Goal: Check status: Check status

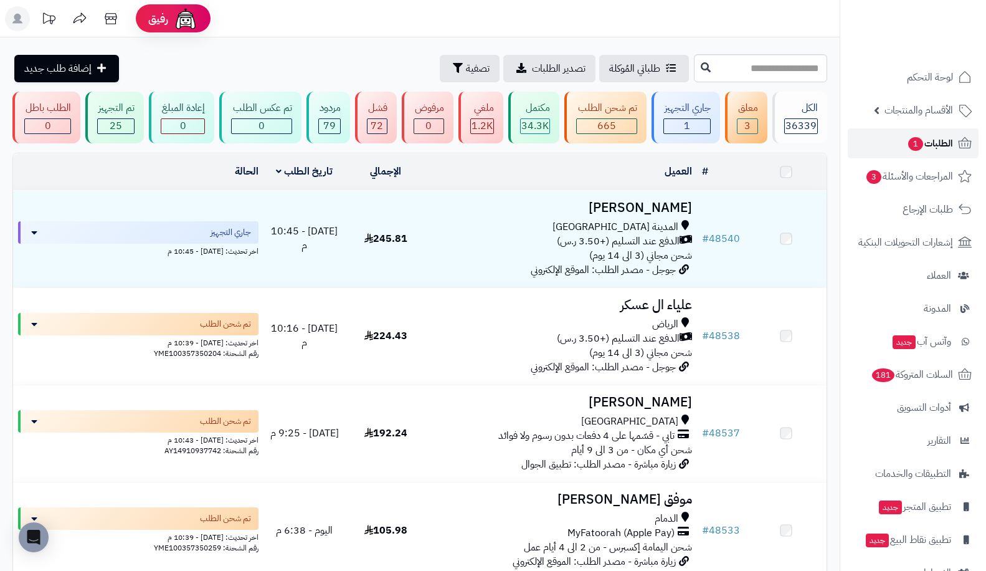
click at [936, 146] on span "الطلبات 1" at bounding box center [930, 143] width 46 height 17
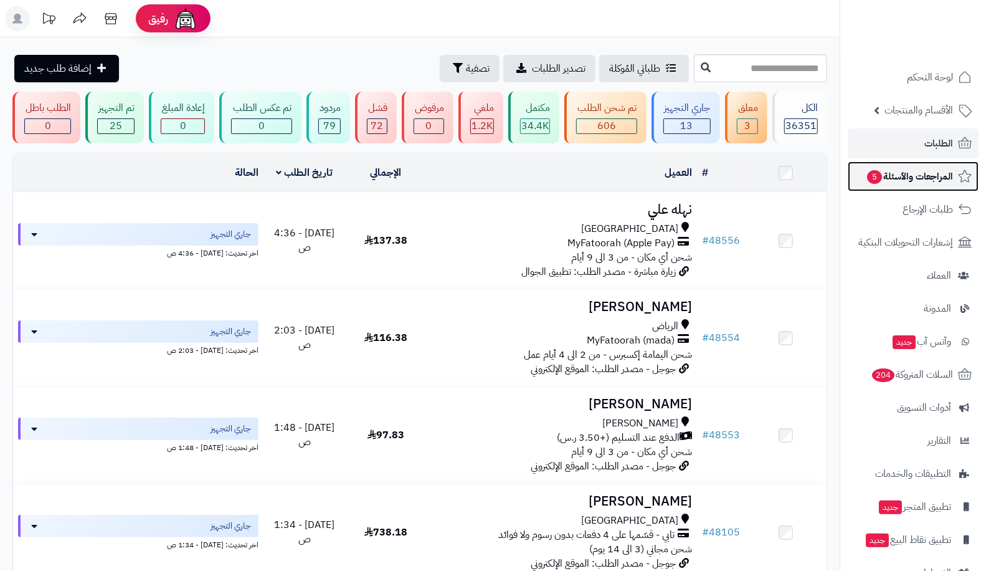
click at [897, 181] on span "المراجعات والأسئلة 5" at bounding box center [909, 176] width 87 height 17
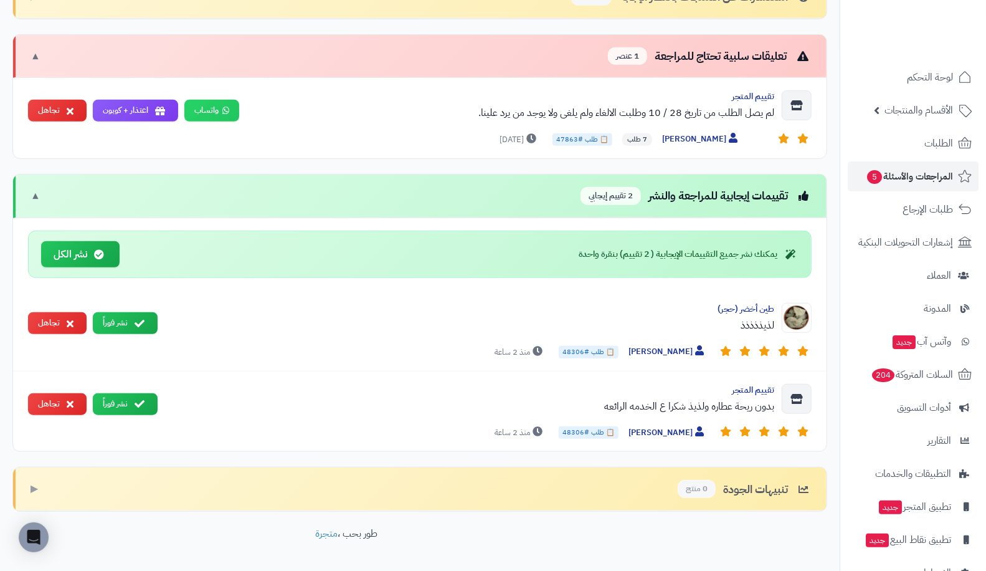
scroll to position [437, 0]
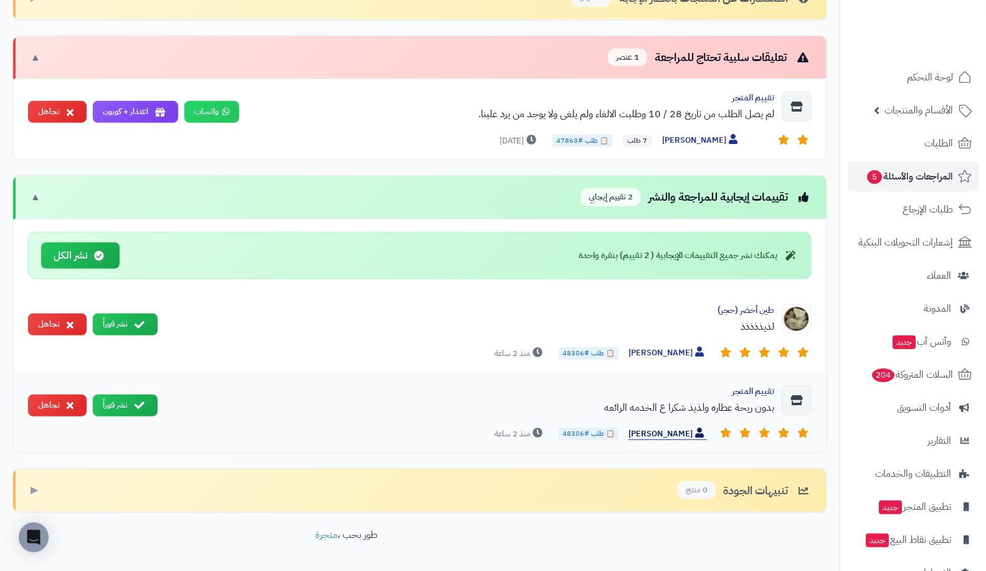
click at [666, 427] on span "Rara Tamem" at bounding box center [667, 433] width 78 height 13
click at [659, 427] on span "Rara Tamem" at bounding box center [667, 433] width 78 height 13
click at [666, 427] on span "Rara Tamem" at bounding box center [667, 433] width 78 height 13
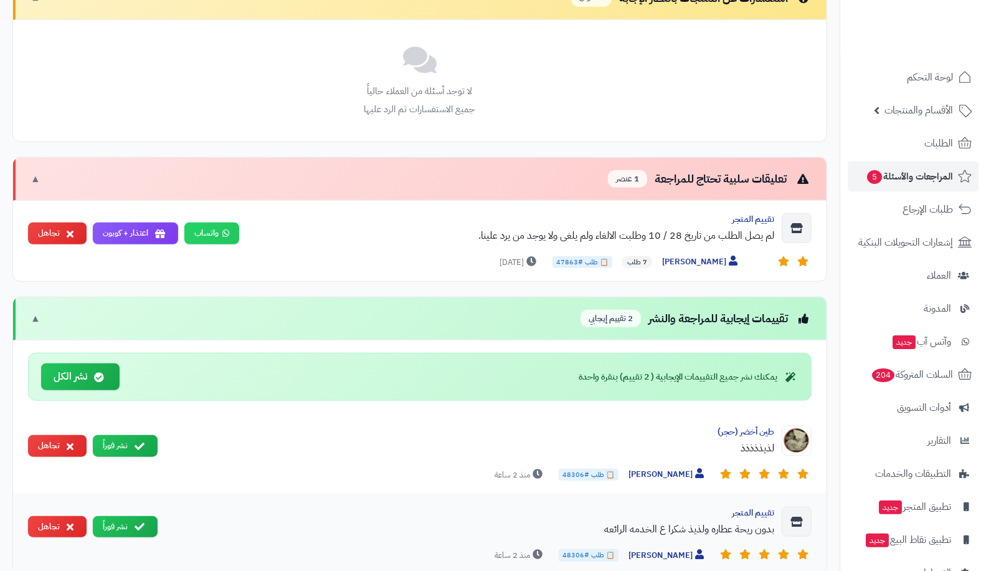
scroll to position [437, 0]
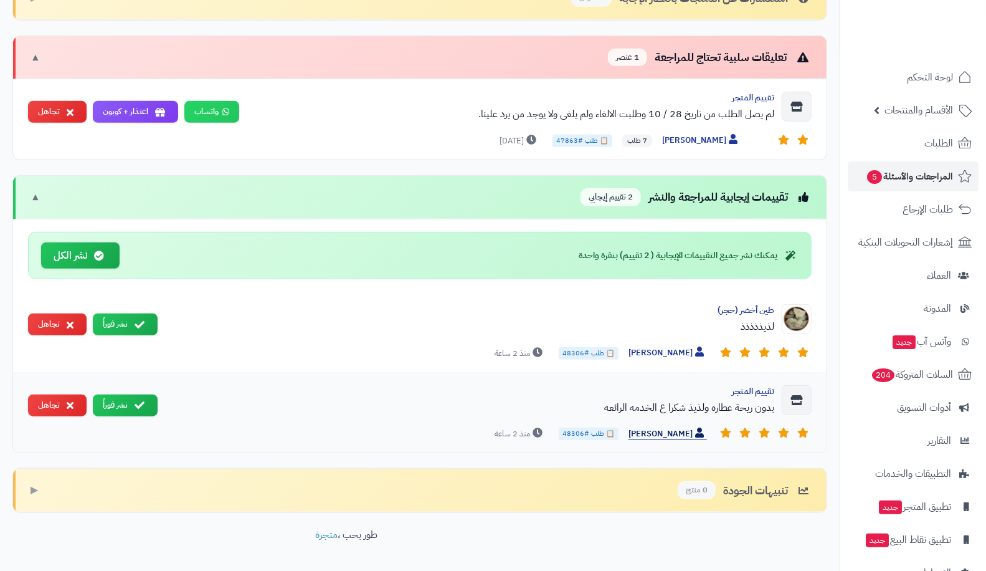
click at [670, 430] on span "Rara Tamem" at bounding box center [667, 433] width 78 height 13
click at [670, 346] on span "Rara Tamem" at bounding box center [667, 352] width 78 height 13
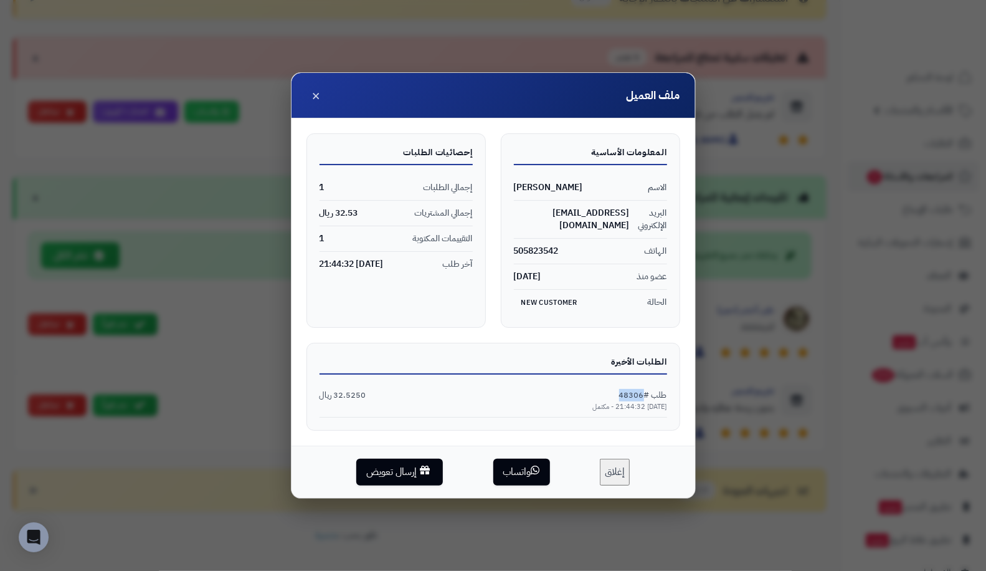
drag, startPoint x: 622, startPoint y: 392, endPoint x: 647, endPoint y: 387, distance: 25.5
click at [647, 389] on span "طلب #48306" at bounding box center [643, 395] width 48 height 12
copy span "48306"
click at [312, 105] on span "×" at bounding box center [316, 94] width 9 height 21
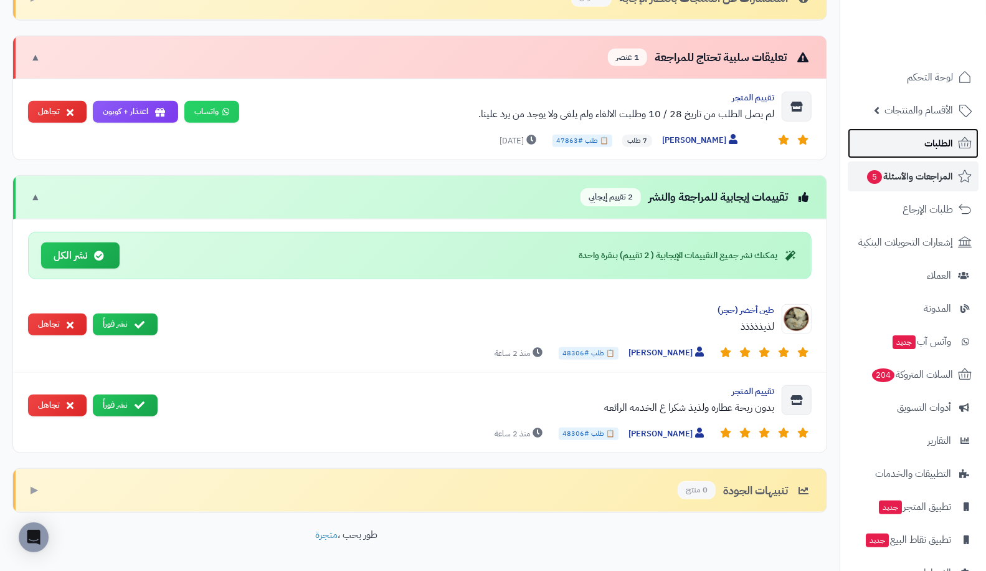
click at [927, 141] on span "الطلبات" at bounding box center [938, 143] width 29 height 17
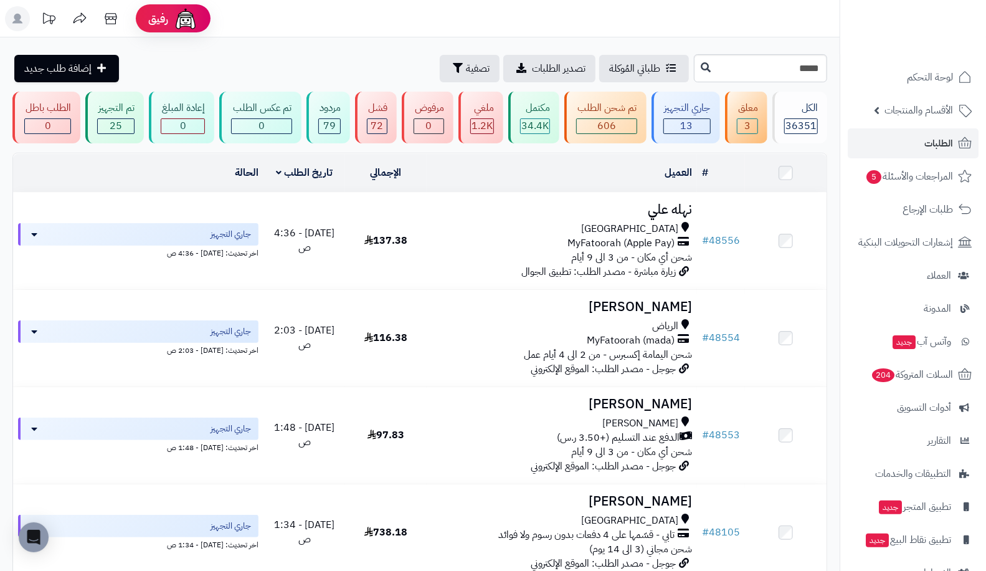
click at [694, 55] on input "*****" at bounding box center [760, 68] width 133 height 28
type input "*****"
click at [701, 66] on icon at bounding box center [706, 67] width 10 height 10
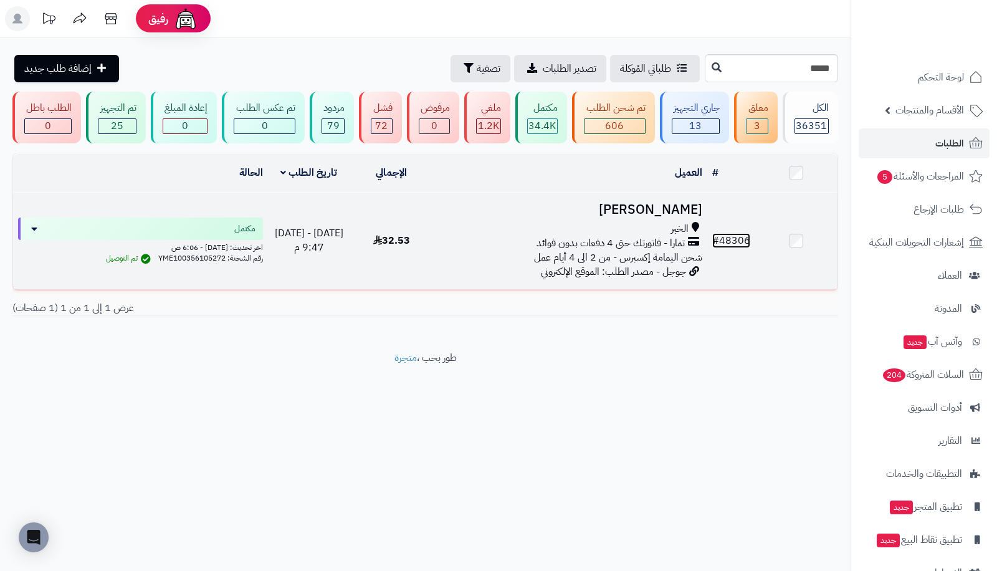
click at [749, 240] on link "# 48306" at bounding box center [731, 240] width 38 height 15
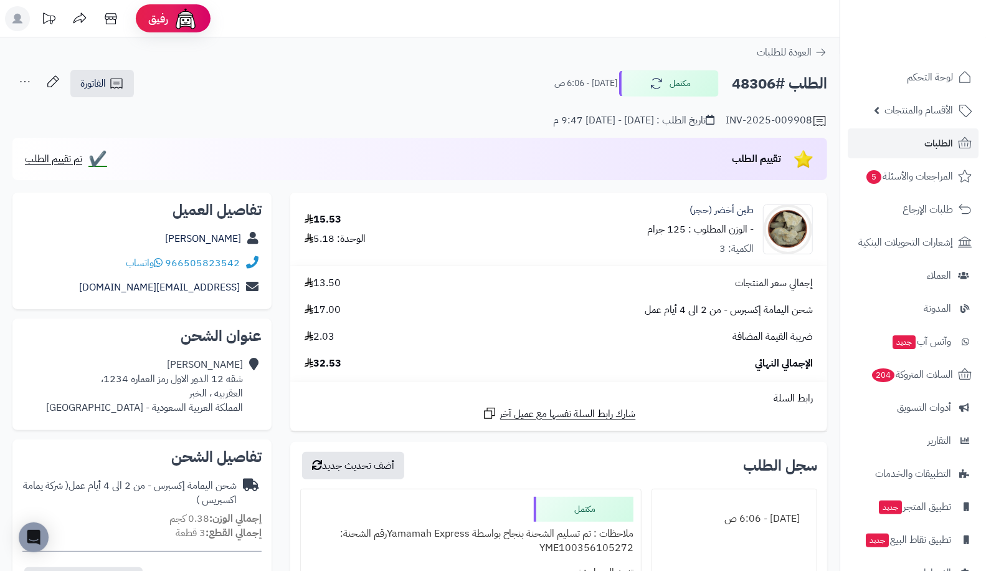
click at [392, 100] on div "INV-2025-009908 تاريخ الطلب : [DATE] - [DATE] 9:47 م" at bounding box center [419, 113] width 815 height 30
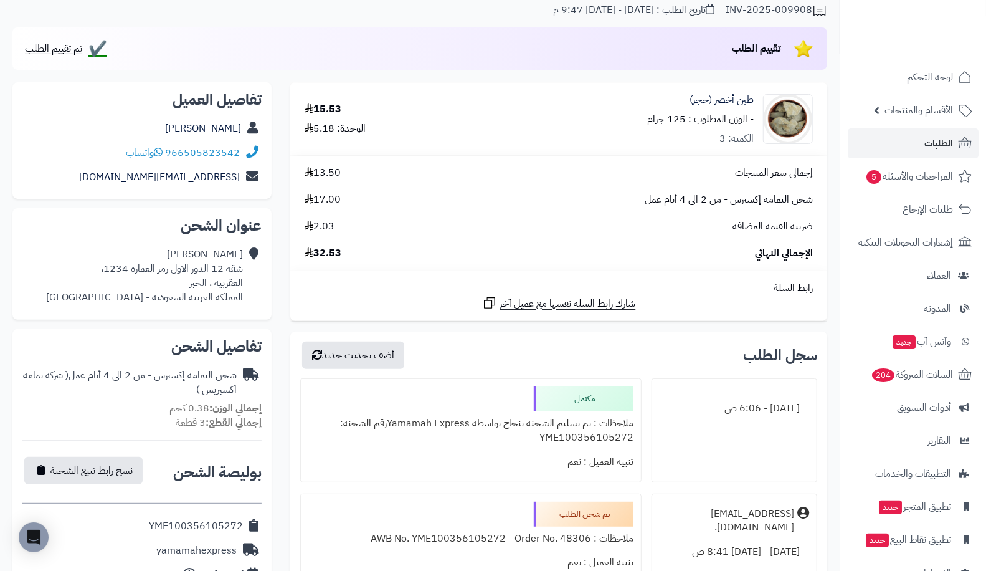
scroll to position [110, 0]
